Goal: Task Accomplishment & Management: Use online tool/utility

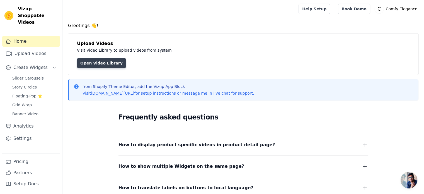
click at [105, 62] on link "Open Video Library" at bounding box center [101, 63] width 49 height 10
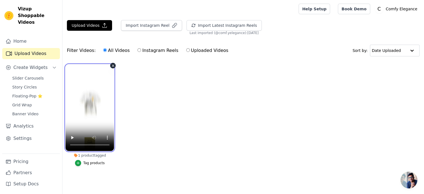
click at [82, 96] on video at bounding box center [90, 107] width 49 height 87
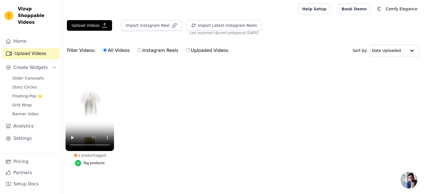
click at [79, 163] on icon "button" at bounding box center [78, 163] width 3 height 3
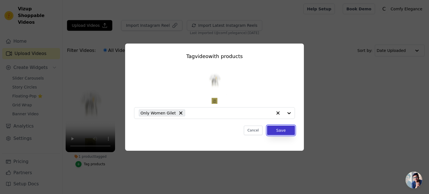
click at [281, 129] on button "Save" at bounding box center [281, 130] width 28 height 9
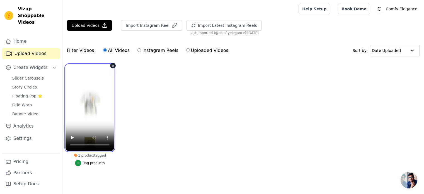
click at [93, 125] on video at bounding box center [90, 107] width 49 height 87
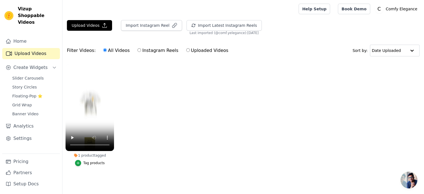
click at [155, 114] on ul "1 product tagged Tag products" at bounding box center [244, 120] width 362 height 119
click at [52, 62] on button "Create Widgets" at bounding box center [31, 67] width 58 height 11
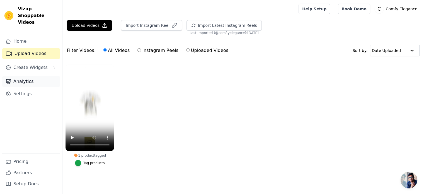
click at [26, 76] on link "Analytics" at bounding box center [31, 81] width 58 height 11
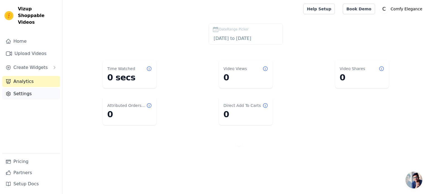
click at [24, 88] on link "Settings" at bounding box center [31, 93] width 58 height 11
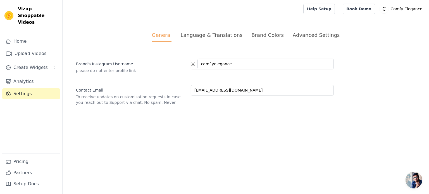
click at [200, 36] on div "Language & Translations" at bounding box center [211, 35] width 62 height 8
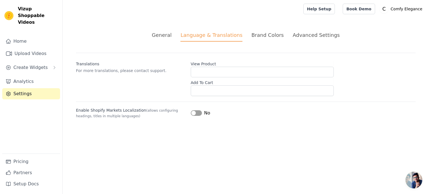
click at [262, 32] on div "Brand Colors" at bounding box center [267, 35] width 32 height 8
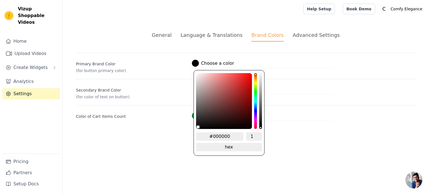
click at [197, 63] on div at bounding box center [195, 63] width 7 height 7
click at [218, 134] on input "#000000" at bounding box center [219, 136] width 47 height 8
drag, startPoint x: 214, startPoint y: 135, endPoint x: 242, endPoint y: 134, distance: 27.9
click at [242, 134] on input "#000000" at bounding box center [219, 136] width 47 height 8
type input "#faf8f"
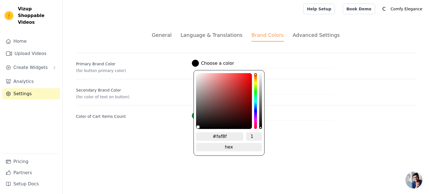
type input "#faf8f5"
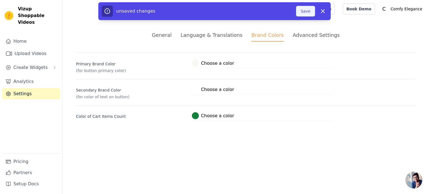
click at [306, 10] on button "Save" at bounding box center [305, 11] width 19 height 11
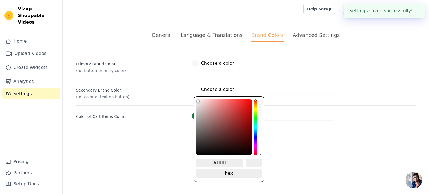
click at [195, 89] on div at bounding box center [195, 89] width 7 height 7
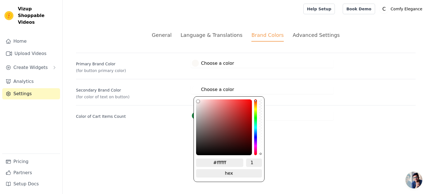
drag, startPoint x: 216, startPoint y: 160, endPoint x: 237, endPoint y: 160, distance: 20.7
click at [237, 160] on input "#ffffff" at bounding box center [219, 163] width 47 height 8
type input "#2c2c2"
type input "#2c2c2c"
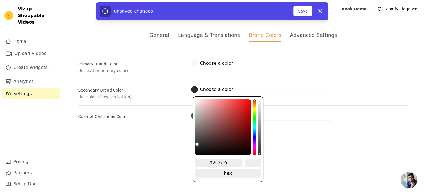
click at [193, 115] on div at bounding box center [194, 115] width 7 height 7
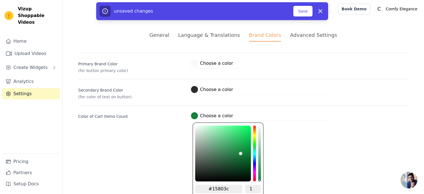
click at [219, 188] on input "#15803c" at bounding box center [218, 189] width 47 height 8
drag, startPoint x: 213, startPoint y: 188, endPoint x: 236, endPoint y: 184, distance: 23.6
click at [236, 185] on input "#15803c" at bounding box center [218, 189] width 47 height 8
type input "#c4a48"
type input "#c4a484"
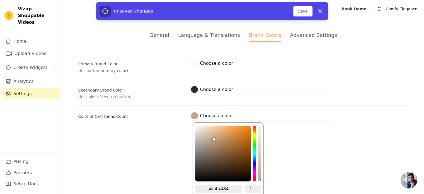
click at [220, 187] on input "#c4a484" at bounding box center [218, 189] width 47 height 8
type input "#"
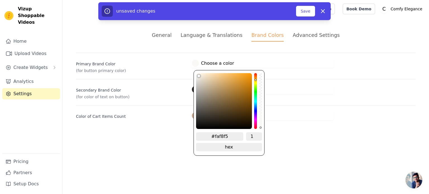
click at [207, 63] on label "#faf8f5 Choose a color" at bounding box center [213, 63] width 42 height 7
click at [222, 135] on input "#faf8f5" at bounding box center [219, 136] width 47 height 8
paste input "c4a484"
type input "#c4a484"
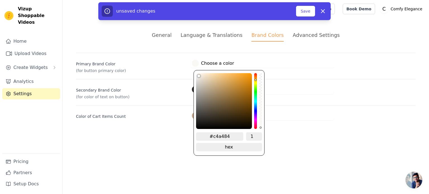
type input "#c4a484"
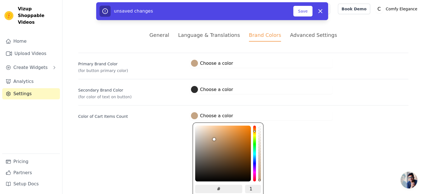
click at [192, 114] on div at bounding box center [194, 115] width 7 height 7
click at [225, 188] on input "#" at bounding box center [218, 189] width 47 height 8
paste input "faf8f5"
type input "#faf8f5"
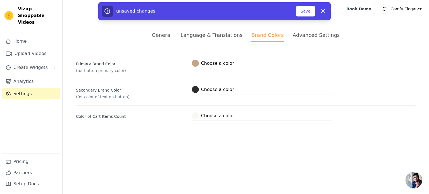
click at [154, 134] on html "Vizup Shoppable Videos Home Upload Videos Create Widgets Analytics Settings Pri…" at bounding box center [214, 67] width 429 height 134
click at [304, 11] on button "Save" at bounding box center [305, 11] width 19 height 11
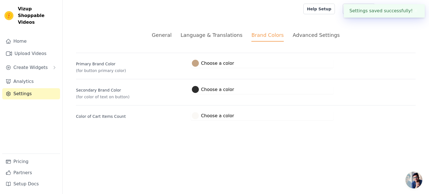
click at [304, 35] on div "Advanced Settings" at bounding box center [315, 35] width 47 height 8
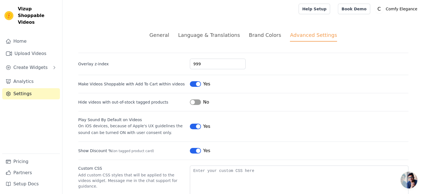
click at [198, 99] on button "Label" at bounding box center [195, 102] width 11 height 6
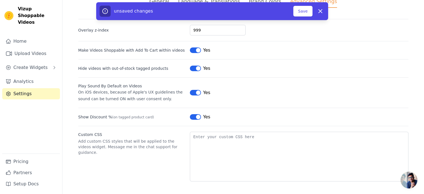
scroll to position [33, 0]
click at [299, 7] on button "Save" at bounding box center [303, 11] width 19 height 11
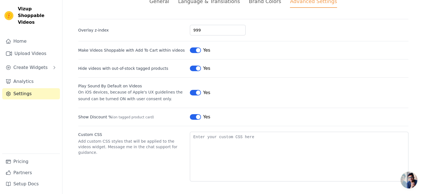
scroll to position [0, 0]
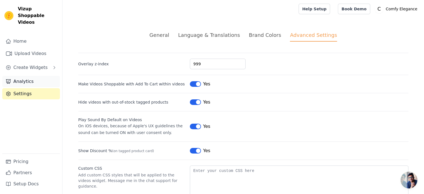
click at [28, 76] on link "Analytics" at bounding box center [31, 81] width 58 height 11
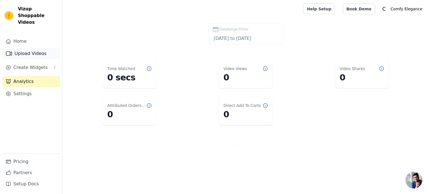
click at [39, 52] on link "Upload Videos" at bounding box center [31, 53] width 58 height 11
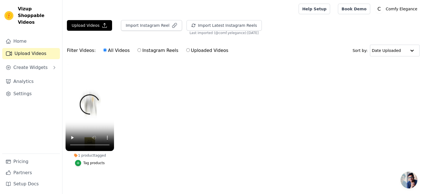
click at [189, 52] on label "Uploaded Videos" at bounding box center [207, 50] width 43 height 7
click at [189, 52] on input "Uploaded Videos" at bounding box center [188, 50] width 4 height 4
radio input "true"
click at [34, 36] on link "Home" at bounding box center [31, 41] width 58 height 11
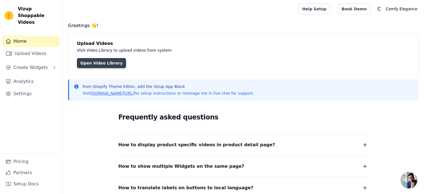
click at [103, 61] on link "Open Video Library" at bounding box center [101, 63] width 49 height 10
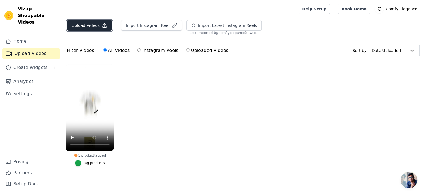
click at [102, 23] on icon "button" at bounding box center [105, 26] width 6 height 6
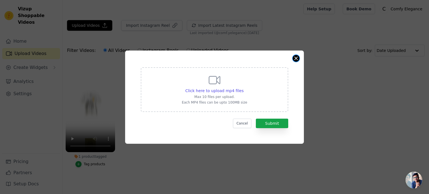
click at [294, 56] on button "Close modal" at bounding box center [295, 58] width 7 height 7
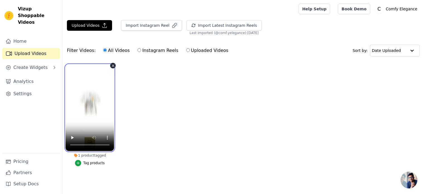
click at [104, 103] on video at bounding box center [90, 107] width 49 height 87
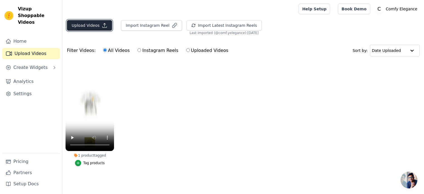
click at [104, 27] on icon "button" at bounding box center [105, 25] width 4 height 4
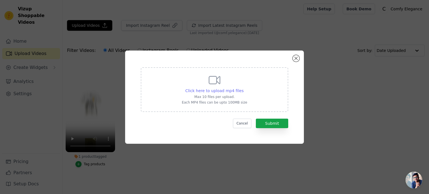
click at [213, 93] on span "Click here to upload mp4 files" at bounding box center [214, 90] width 58 height 4
click at [243, 88] on input "Click here to upload mp4 files Max 10 files per upload. Each MP4 files can be u…" at bounding box center [243, 88] width 0 height 0
type input "C:\fakepath\مشروع فيديو 1.mp4"
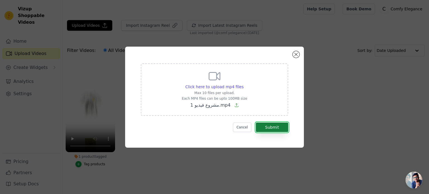
click at [276, 123] on button "Submit" at bounding box center [272, 127] width 32 height 9
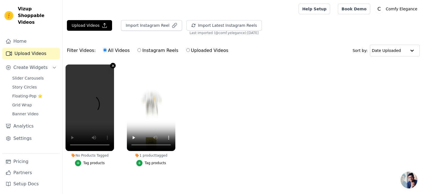
click at [113, 64] on icon "button" at bounding box center [113, 66] width 4 height 4
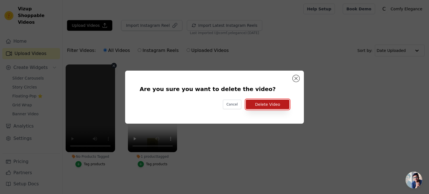
click at [266, 104] on button "Delete Video" at bounding box center [268, 104] width 44 height 9
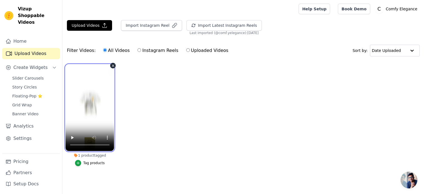
click at [89, 90] on video at bounding box center [90, 107] width 49 height 87
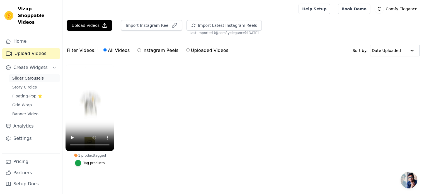
click at [38, 75] on span "Slider Carousels" at bounding box center [28, 78] width 32 height 6
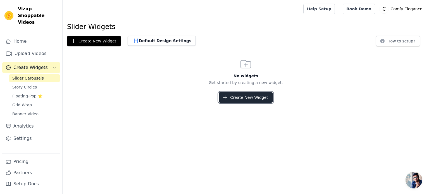
click at [238, 99] on button "Create New Widget" at bounding box center [246, 97] width 54 height 11
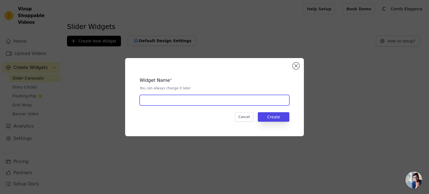
click at [219, 102] on input "text" at bounding box center [215, 100] width 150 height 11
type input "Chosen Product"
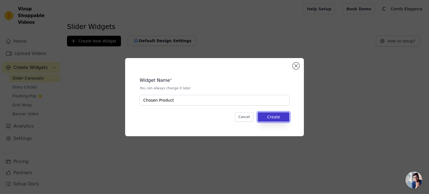
click at [275, 118] on button "Create" at bounding box center [274, 116] width 32 height 9
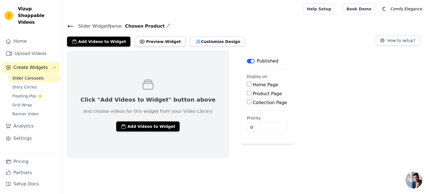
click at [247, 83] on input "Home Page" at bounding box center [249, 84] width 4 height 4
checkbox input "true"
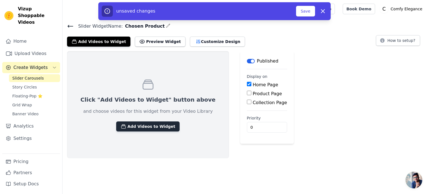
click at [141, 126] on button "Add Videos to Widget" at bounding box center [147, 126] width 63 height 10
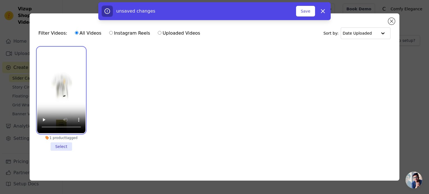
click at [66, 90] on video at bounding box center [61, 90] width 48 height 86
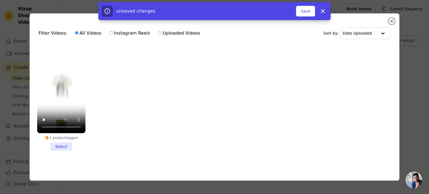
click at [66, 143] on li "1 product tagged Select" at bounding box center [61, 98] width 48 height 103
click at [0, 0] on input "1 product tagged Select" at bounding box center [0, 0] width 0 height 0
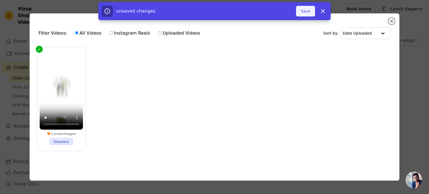
click at [307, 11] on button "Save" at bounding box center [305, 11] width 19 height 11
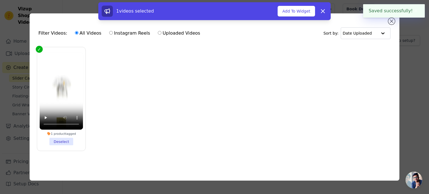
click at [307, 11] on button "Add To Widget" at bounding box center [295, 11] width 37 height 11
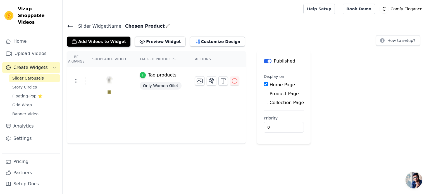
click at [141, 73] on icon "button" at bounding box center [143, 75] width 4 height 4
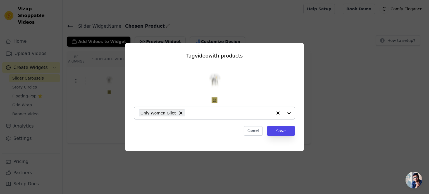
click at [288, 113] on div at bounding box center [283, 113] width 22 height 12
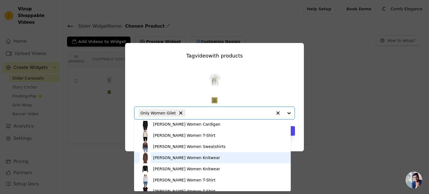
scroll to position [1047, 0]
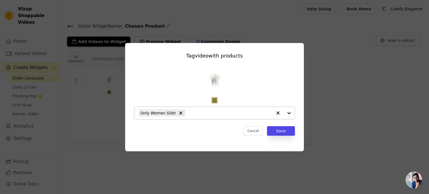
click at [288, 111] on div at bounding box center [283, 113] width 22 height 12
click at [295, 89] on div "Tag video with products Only Women Gilet Cancel Save" at bounding box center [214, 93] width 170 height 93
click at [315, 128] on div "Tag video with products Only Women Gilet Cancel Save" at bounding box center [214, 97] width 411 height 126
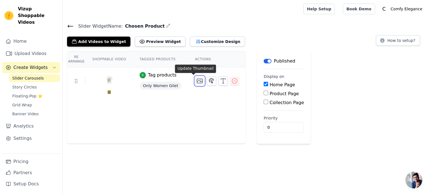
click at [196, 80] on icon "button" at bounding box center [199, 81] width 7 height 7
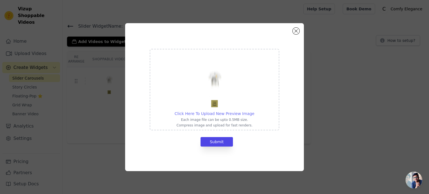
click at [207, 112] on span "Click Here To Upload New Preview Image" at bounding box center [214, 113] width 80 height 4
click at [254, 111] on input "Click Here To Upload New Preview Image Each image file can be upto 0.5MB size. …" at bounding box center [254, 111] width 0 height 0
click at [216, 79] on img at bounding box center [214, 82] width 28 height 54
click at [254, 111] on input "Click Here To Upload New Preview Image Each image file can be upto 0.5MB size. …" at bounding box center [254, 111] width 0 height 0
type input "C:\fakepath\Delicate watercolor painting e-commerce banner for Comfy Elegance, …"
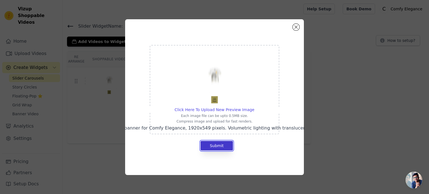
click at [215, 143] on button "Submit" at bounding box center [216, 145] width 32 height 9
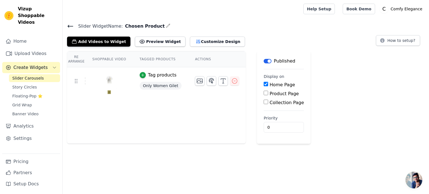
click at [263, 85] on input "Home Page" at bounding box center [265, 84] width 4 height 4
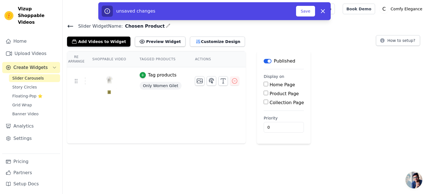
click at [263, 85] on input "Home Page" at bounding box center [265, 84] width 4 height 4
checkbox input "true"
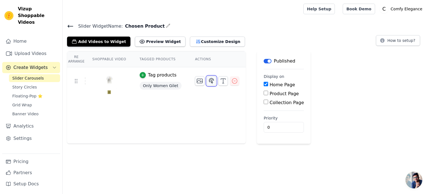
click at [209, 81] on icon "button" at bounding box center [211, 80] width 5 height 5
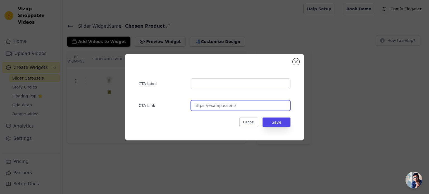
click at [225, 104] on input "url" at bounding box center [241, 105] width 100 height 11
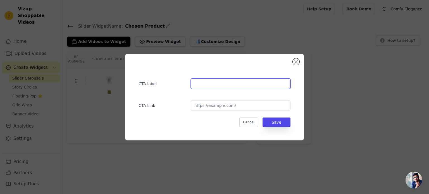
click at [218, 83] on input "text" at bounding box center [241, 83] width 100 height 11
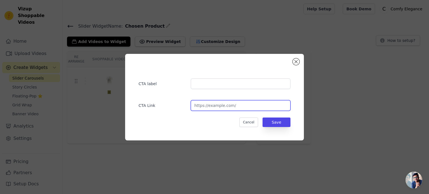
click at [211, 106] on input "url" at bounding box center [241, 105] width 100 height 11
click at [209, 108] on input "url" at bounding box center [241, 105] width 100 height 11
paste input "https://comfyelegance.com/collections/brands-outlet"
type input "https://comfyelegance.com/collections/brands-outlet"
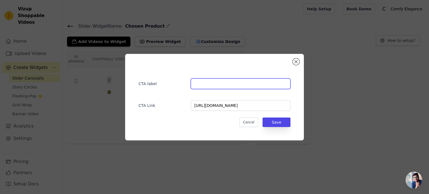
click at [220, 82] on input "text" at bounding box center [241, 83] width 100 height 11
type input "Brands Outlet"
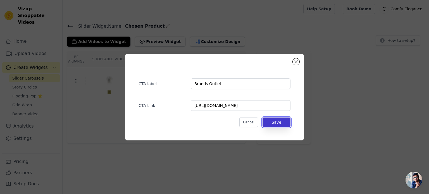
click at [275, 120] on button "Save" at bounding box center [276, 121] width 28 height 9
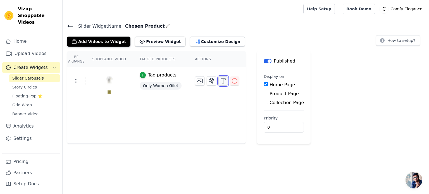
click at [223, 81] on line "button" at bounding box center [223, 81] width 0 height 4
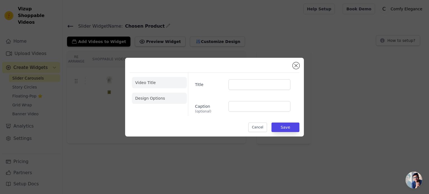
click at [174, 99] on li "Design Options" at bounding box center [159, 98] width 55 height 11
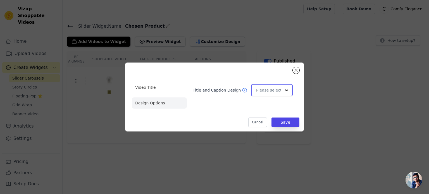
click at [282, 86] on div at bounding box center [286, 90] width 11 height 11
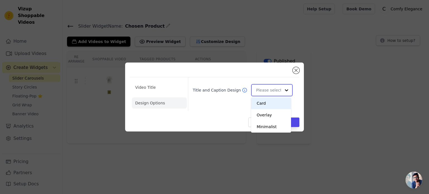
scroll to position [0, 0]
click at [273, 116] on div "Overlay" at bounding box center [271, 115] width 40 height 12
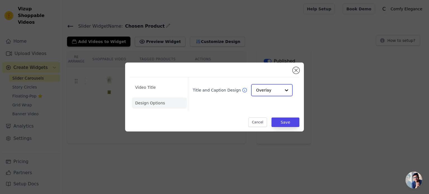
click at [275, 90] on input "Title and Caption Design" at bounding box center [268, 90] width 25 height 11
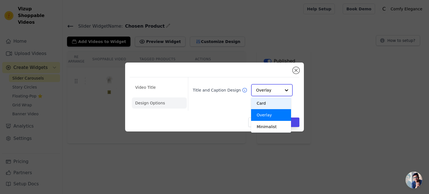
click at [275, 102] on div "Card" at bounding box center [271, 103] width 40 height 12
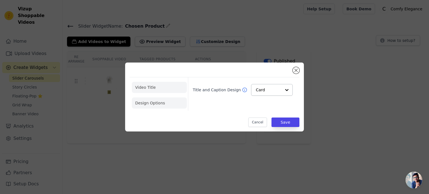
click at [148, 88] on li "Video Title" at bounding box center [159, 87] width 55 height 11
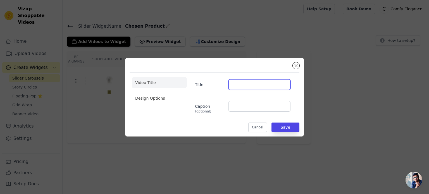
click at [251, 86] on input "Title" at bounding box center [259, 84] width 62 height 11
drag, startPoint x: 251, startPoint y: 86, endPoint x: 258, endPoint y: 125, distance: 39.7
click at [258, 125] on div "Video Title Design Options Title Caption (optional) Cancel Save" at bounding box center [214, 97] width 170 height 70
click at [295, 64] on button "Close modal" at bounding box center [295, 65] width 7 height 7
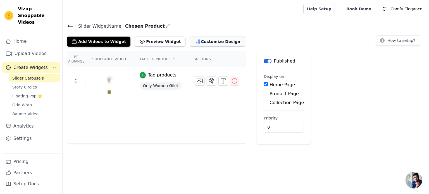
click at [198, 39] on button "Customize Design" at bounding box center [217, 42] width 55 height 10
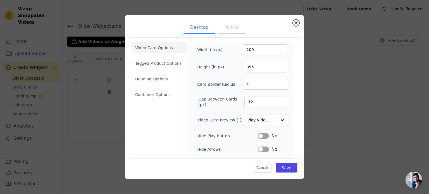
click at [260, 135] on button "Label" at bounding box center [263, 136] width 11 height 6
click at [260, 150] on button "Label" at bounding box center [263, 150] width 11 height 6
click at [164, 62] on li "Tagged Product Options" at bounding box center [159, 63] width 55 height 11
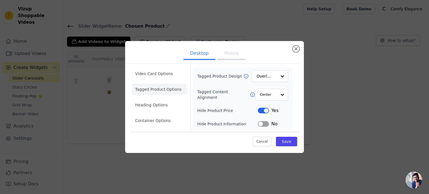
click at [265, 123] on button "Label" at bounding box center [263, 124] width 11 height 6
click at [150, 105] on li "Heading Options" at bounding box center [159, 104] width 55 height 11
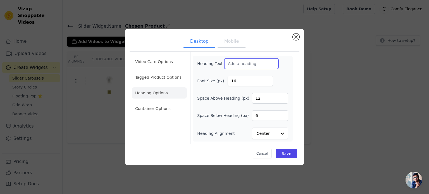
click at [239, 64] on input "Heading Text" at bounding box center [251, 63] width 54 height 11
type input "Naturally Comfy Exceptionally Elegant"
click at [163, 108] on li "Container Options" at bounding box center [159, 108] width 55 height 11
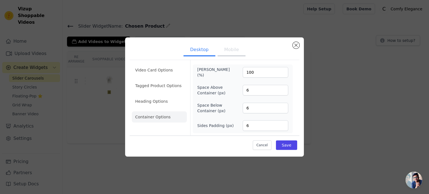
click at [226, 51] on button "Mobile" at bounding box center [231, 50] width 28 height 12
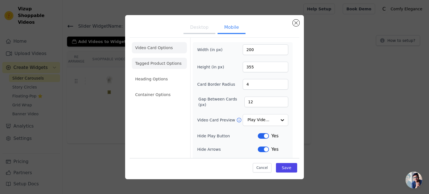
click at [167, 68] on li "Tagged Product Options" at bounding box center [159, 63] width 55 height 11
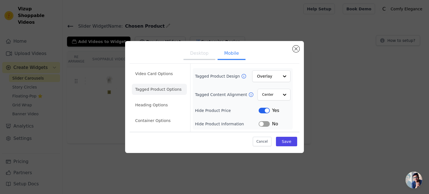
click at [168, 92] on li "Tagged Product Options" at bounding box center [159, 89] width 55 height 11
click at [169, 76] on li "Video Card Options" at bounding box center [159, 73] width 55 height 11
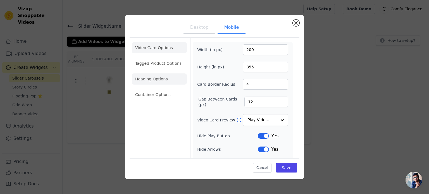
click at [169, 83] on li "Heading Options" at bounding box center [159, 78] width 55 height 11
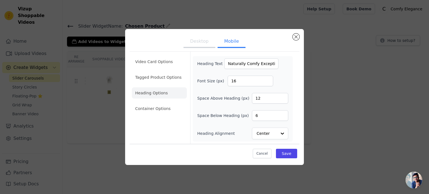
click at [168, 98] on li "Heading Options" at bounding box center [159, 92] width 55 height 11
click at [164, 116] on ul "Video Card Options Tagged Product Options Heading Options Container Options" at bounding box center [159, 85] width 55 height 63
click at [166, 105] on li "Container Options" at bounding box center [159, 108] width 55 height 11
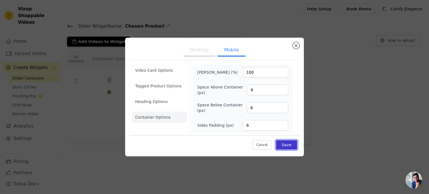
click at [286, 143] on button "Save" at bounding box center [286, 144] width 21 height 9
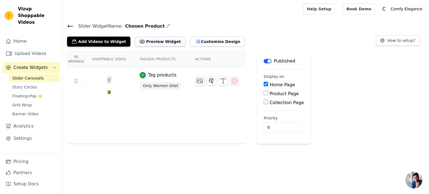
click at [147, 38] on button "Preview Widget" at bounding box center [160, 42] width 50 height 10
click at [27, 84] on span "Story Circles" at bounding box center [24, 87] width 25 height 6
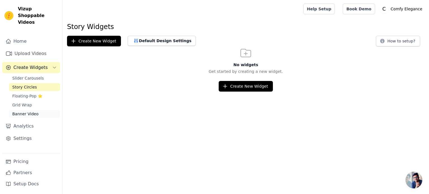
click at [28, 111] on span "Banner Video" at bounding box center [25, 114] width 26 height 6
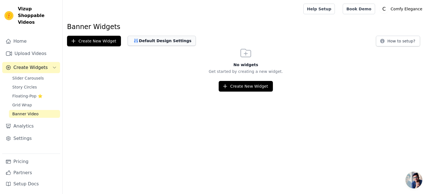
click at [151, 43] on button "Default Design Settings" at bounding box center [162, 41] width 68 height 10
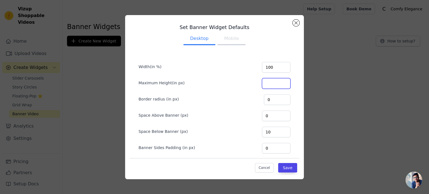
click at [263, 83] on input "Maximum Height(in px)" at bounding box center [276, 83] width 28 height 11
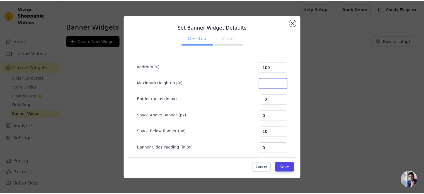
scroll to position [40, 0]
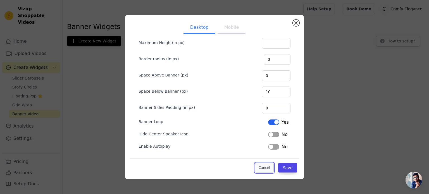
click at [258, 165] on button "Cancel" at bounding box center [264, 167] width 19 height 9
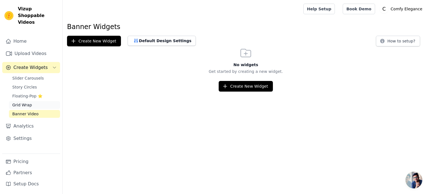
click at [35, 101] on link "Grid Wrap" at bounding box center [34, 105] width 51 height 8
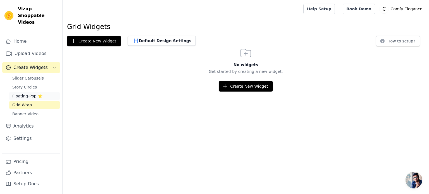
click at [34, 93] on span "Floating-Pop ⭐" at bounding box center [27, 96] width 30 height 6
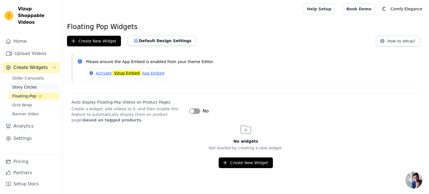
click at [34, 83] on link "Story Circles" at bounding box center [34, 87] width 51 height 8
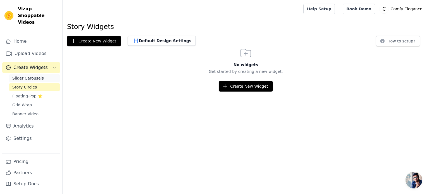
click at [38, 75] on span "Slider Carousels" at bounding box center [28, 78] width 32 height 6
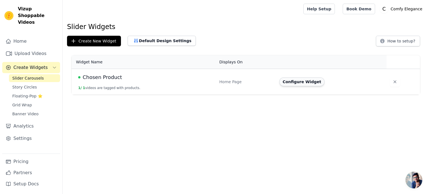
click at [297, 81] on button "Configure Widget" at bounding box center [301, 81] width 45 height 9
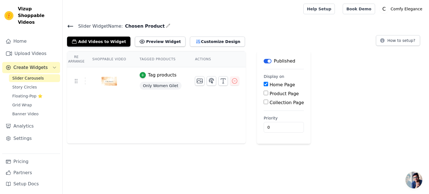
click at [108, 81] on img at bounding box center [109, 81] width 16 height 27
click at [196, 81] on icon "button" at bounding box center [199, 81] width 7 height 7
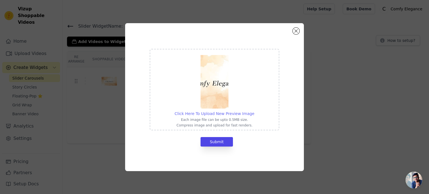
click at [213, 113] on span "Click Here To Upload New Preview Image" at bounding box center [214, 113] width 80 height 4
click at [254, 111] on input "Click Here To Upload New Preview Image Each image file can be upto 0.5MB size. …" at bounding box center [254, 111] width 0 height 0
type input "C:\fakepath\unnamed (2).png"
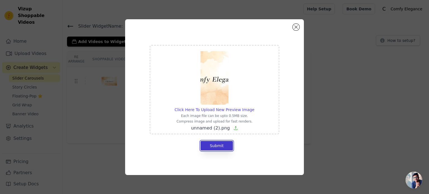
click at [218, 143] on button "Submit" at bounding box center [216, 145] width 32 height 9
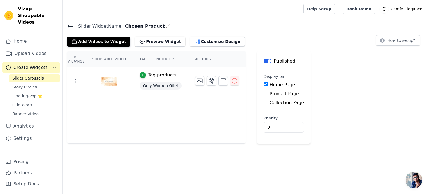
click at [105, 81] on img at bounding box center [109, 81] width 16 height 27
click at [196, 81] on icon "button" at bounding box center [199, 81] width 7 height 7
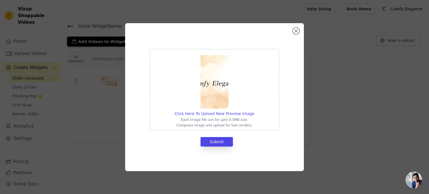
click at [220, 76] on img at bounding box center [214, 82] width 28 height 54
click at [254, 111] on input "Click Here To Upload New Preview Image Each image file can be upto 0.5MB size. …" at bounding box center [254, 111] width 0 height 0
type input "C:\fakepath\unnamed (2).png"
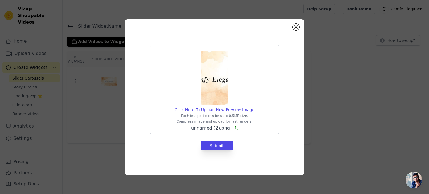
click at [221, 127] on span "unnamed (2).png" at bounding box center [210, 127] width 39 height 5
click at [254, 107] on input "Click Here To Upload New Preview Image Each image file can be upto 0.5MB size. …" at bounding box center [254, 107] width 0 height 0
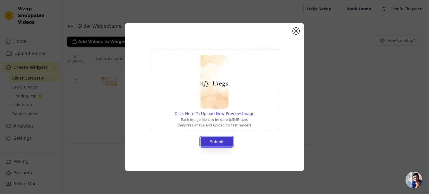
click at [217, 143] on button "Submit" at bounding box center [216, 141] width 32 height 9
click at [210, 140] on button "Submit" at bounding box center [216, 141] width 32 height 9
click at [297, 30] on button "Close modal" at bounding box center [295, 31] width 7 height 7
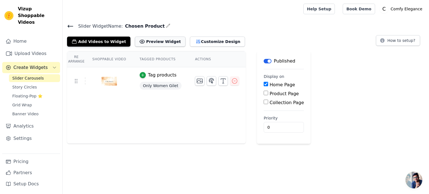
click at [149, 41] on button "Preview Widget" at bounding box center [160, 42] width 50 height 10
click at [76, 80] on icon at bounding box center [76, 81] width 7 height 7
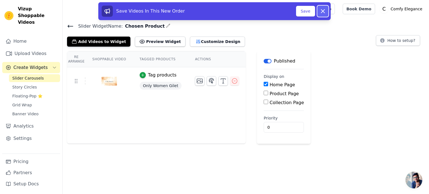
click at [324, 11] on icon at bounding box center [322, 11] width 7 height 7
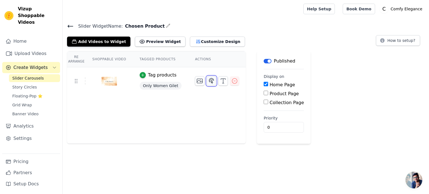
click at [208, 81] on icon "button" at bounding box center [211, 81] width 7 height 7
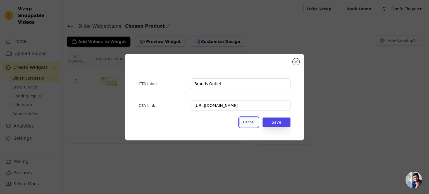
click at [251, 118] on button "Cancel" at bounding box center [248, 121] width 19 height 9
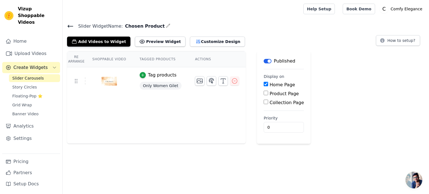
click at [38, 75] on span "Slider Carousels" at bounding box center [28, 78] width 32 height 6
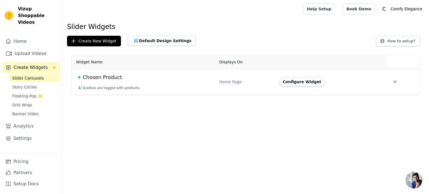
click at [33, 64] on span "Create Widgets" at bounding box center [30, 67] width 34 height 7
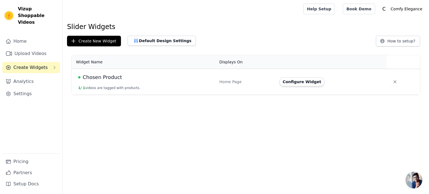
click at [33, 64] on span "Create Widgets" at bounding box center [30, 67] width 34 height 7
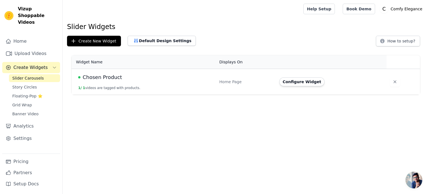
click at [33, 64] on span "Create Widgets" at bounding box center [30, 67] width 34 height 7
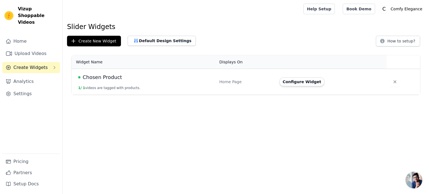
click at [33, 64] on span "Create Widgets" at bounding box center [30, 67] width 34 height 7
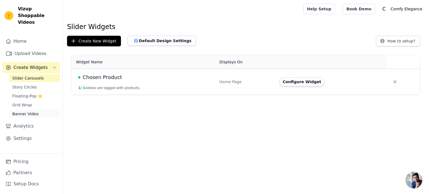
click at [28, 111] on span "Banner Video" at bounding box center [25, 114] width 26 height 6
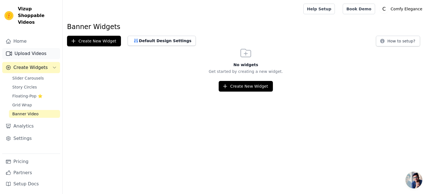
click at [34, 48] on link "Upload Videos" at bounding box center [31, 53] width 58 height 11
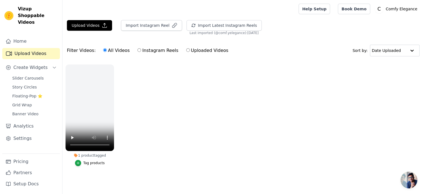
click at [156, 124] on ul "1 product tagged Tag products" at bounding box center [244, 120] width 362 height 119
click at [99, 28] on button "Upload Videos" at bounding box center [89, 25] width 45 height 11
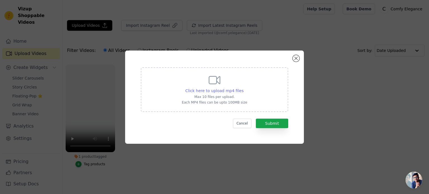
click at [215, 90] on span "Click here to upload mp4 files" at bounding box center [214, 90] width 58 height 4
click at [243, 88] on input "Click here to upload mp4 files Max 10 files per upload. Each MP4 files can be u…" at bounding box center [243, 88] width 0 height 0
type input "C:\fakepath\20230824143500.mp4"
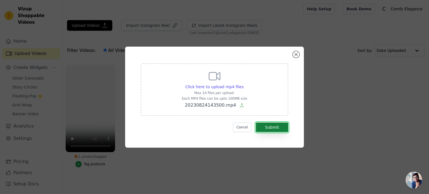
click at [272, 126] on button "Submit" at bounding box center [272, 127] width 32 height 9
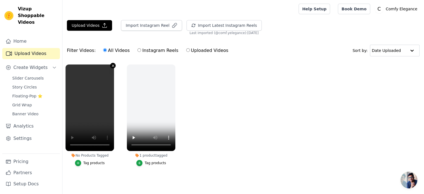
click at [113, 64] on icon "button" at bounding box center [113, 66] width 4 height 4
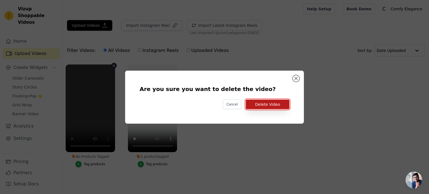
click at [268, 104] on button "Delete Video" at bounding box center [268, 104] width 44 height 9
